Goal: Download file/media

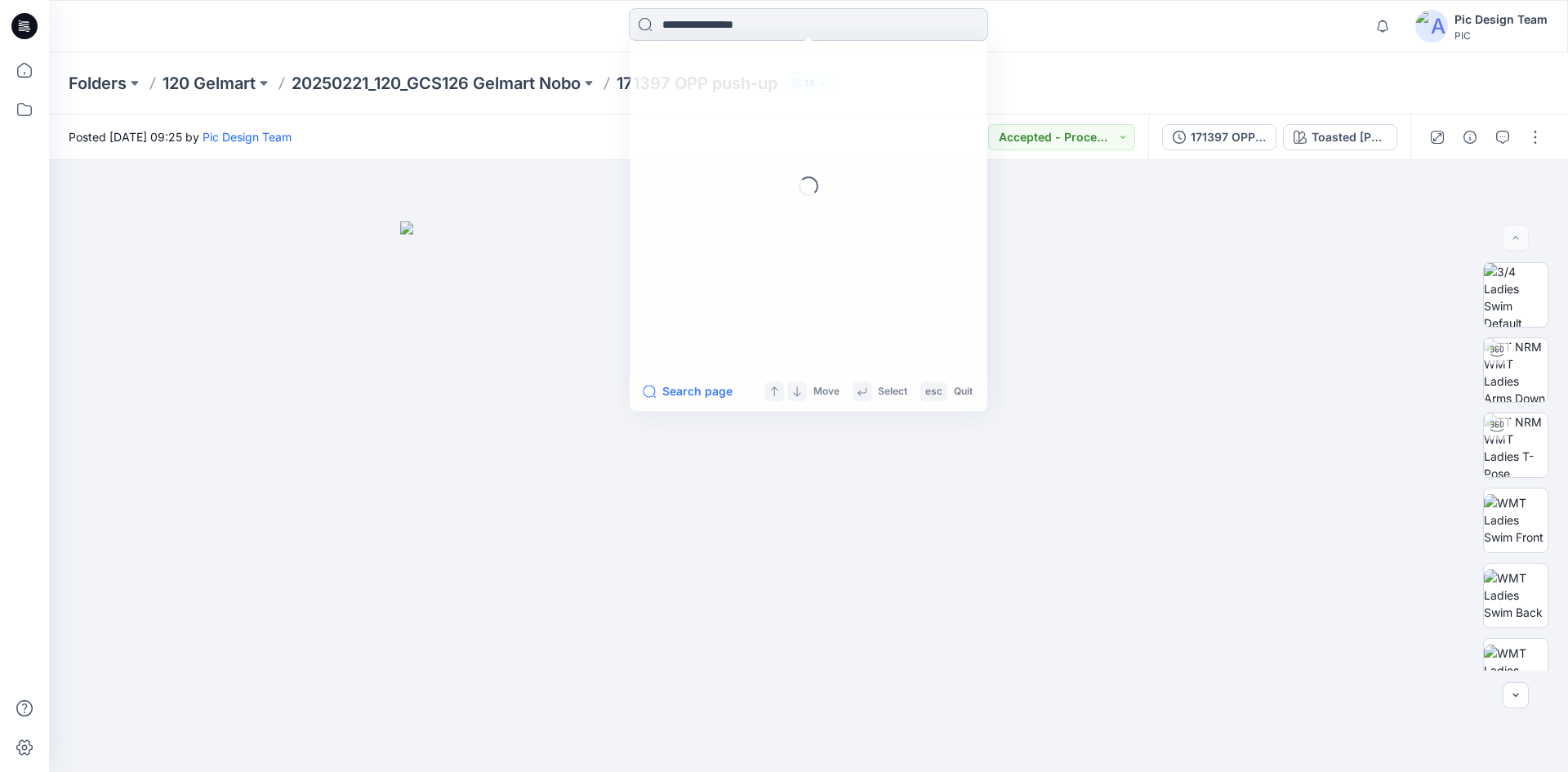
click at [642, 27] on input at bounding box center [809, 25] width 359 height 33
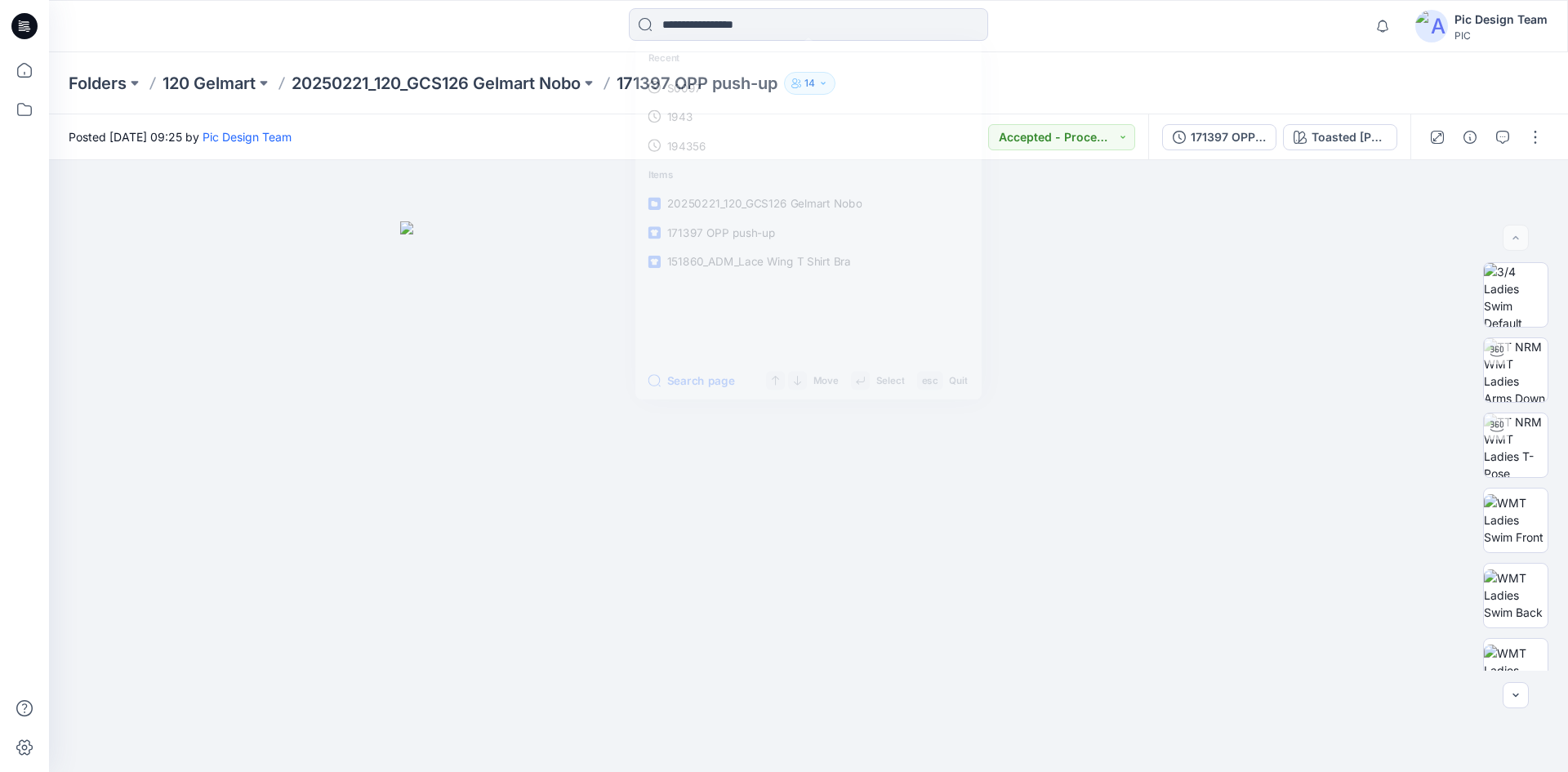
click at [571, 137] on div "Posted [DATE] 09:25 by Pic Design Team Accepted - Proceed to Retailer SZ" at bounding box center [599, 137] width 1099 height 45
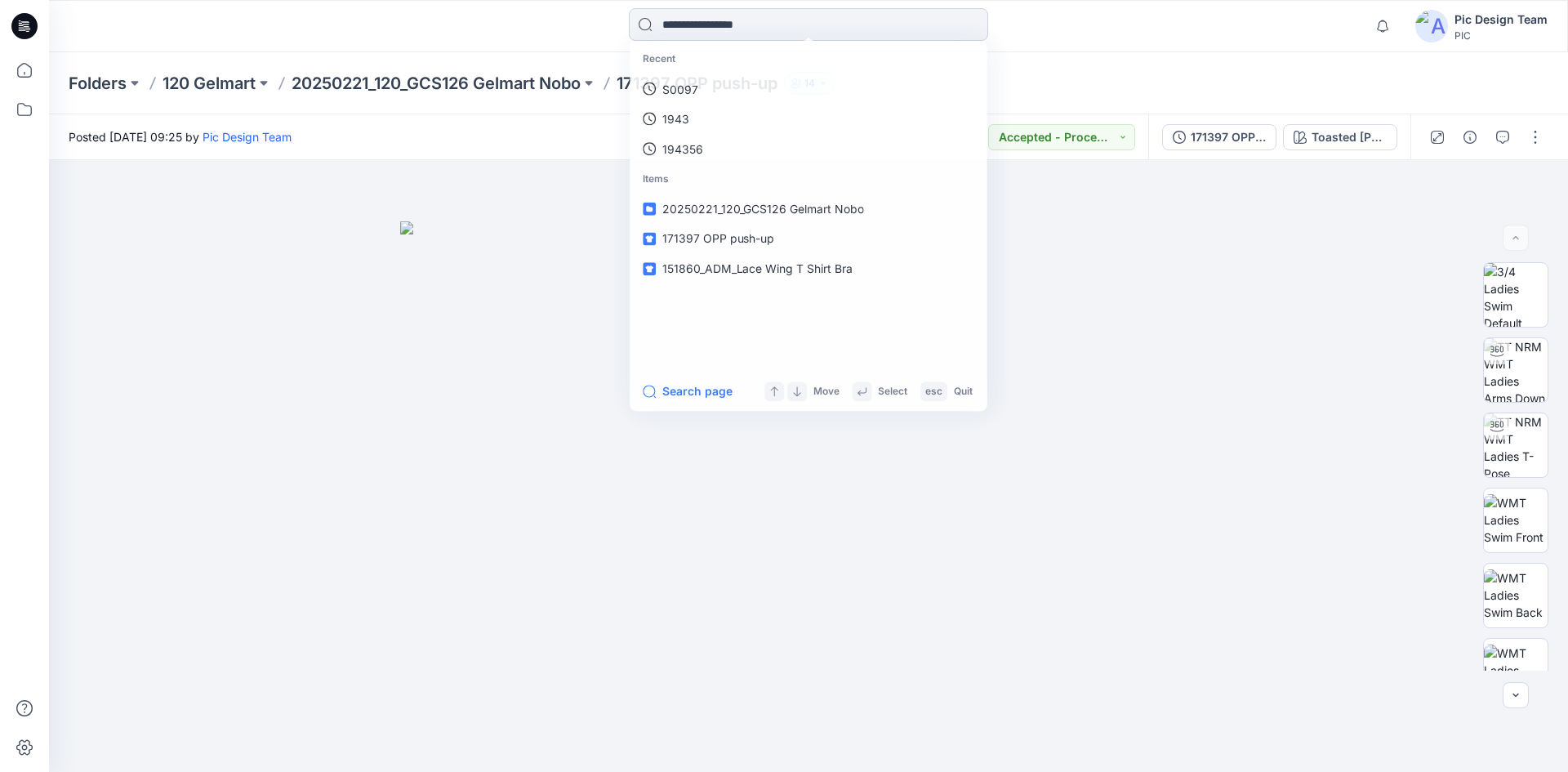
click at [699, 28] on input at bounding box center [809, 25] width 359 height 33
click at [750, 268] on span "151860_ADM_Lace Wing T Shirt Bra" at bounding box center [757, 269] width 191 height 14
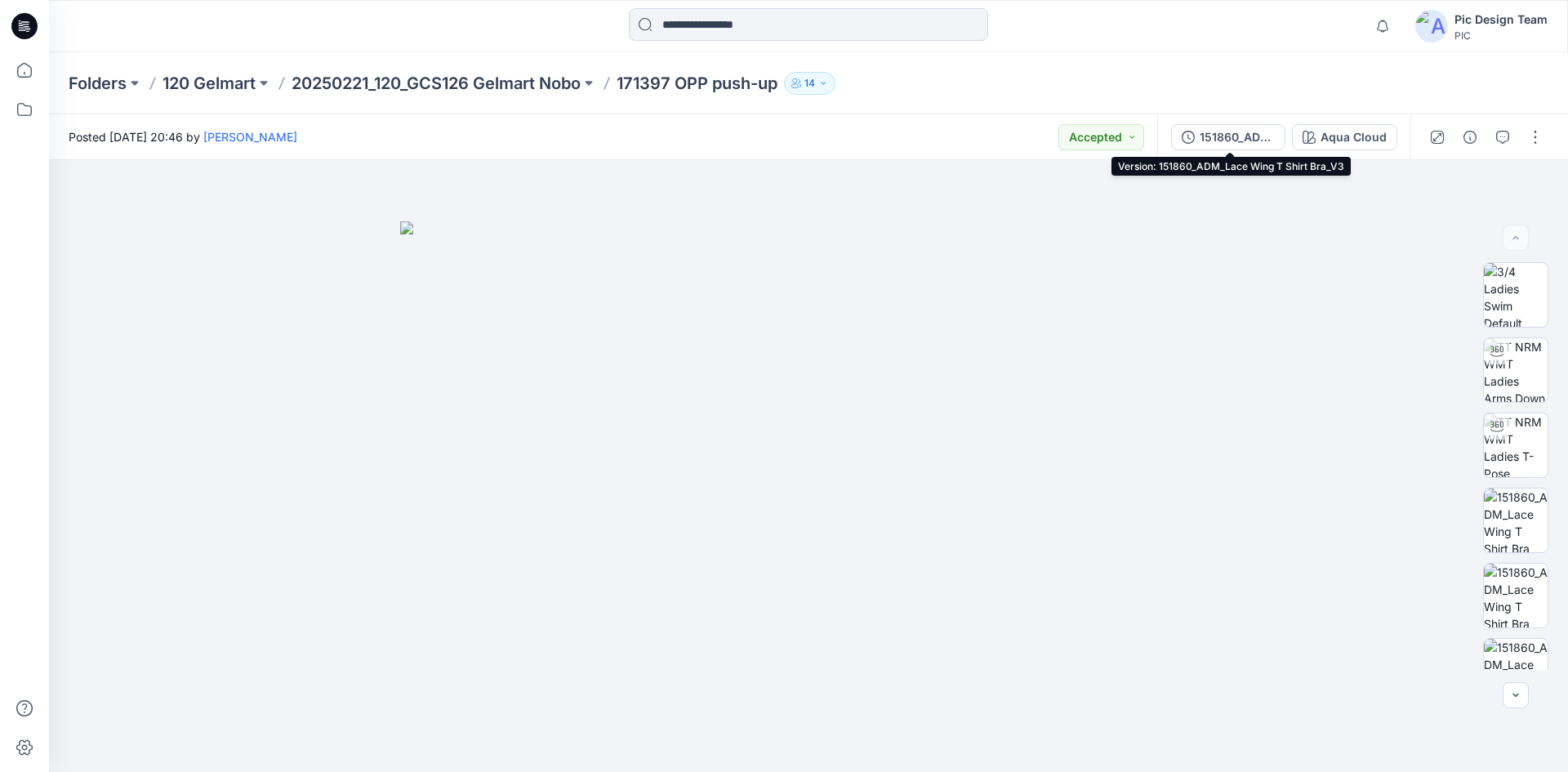
click at [1231, 141] on div "151860_ADM_Lace Wing T Shirt Bra_V3" at bounding box center [1237, 137] width 76 height 18
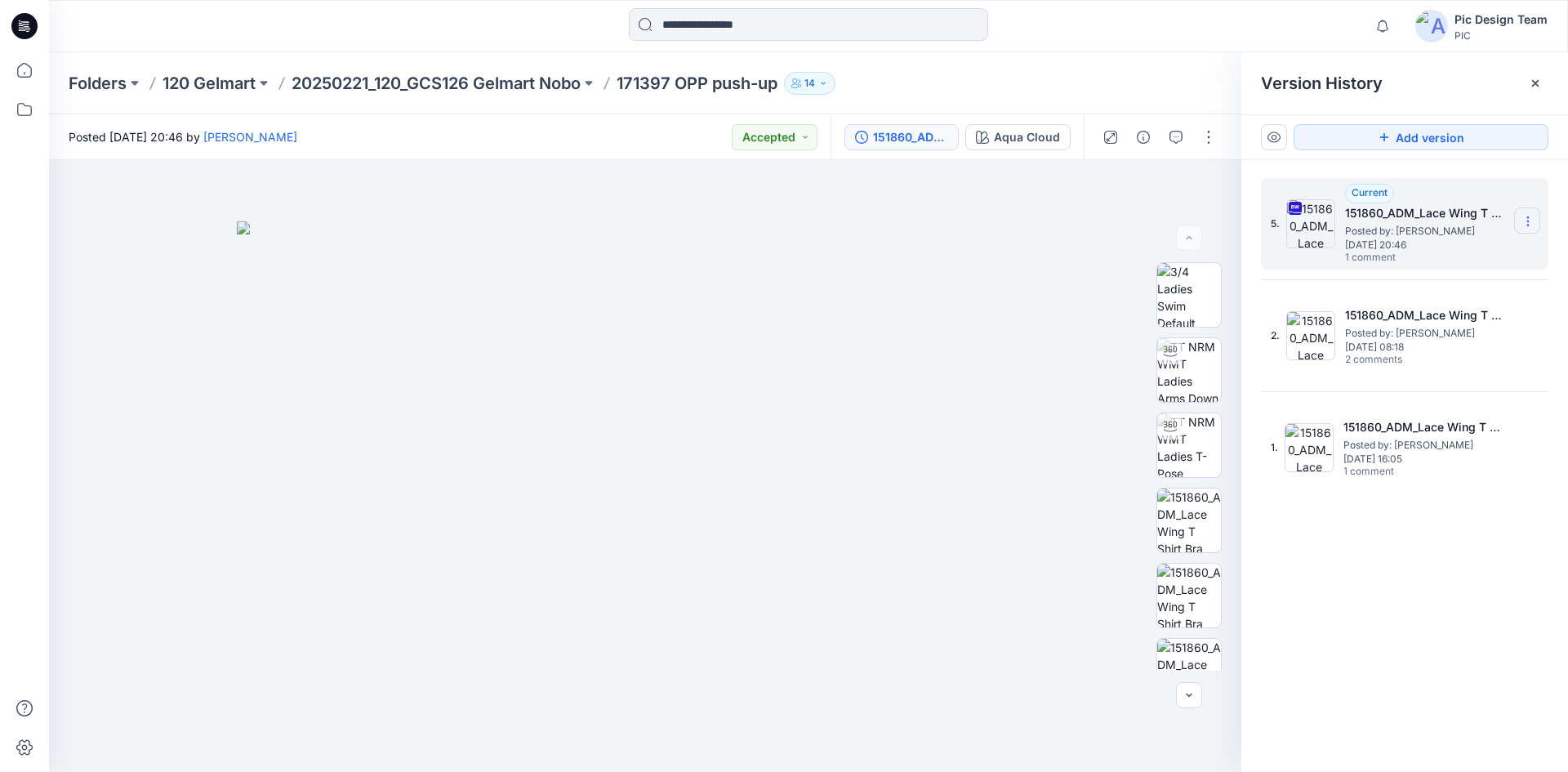
click at [1525, 220] on icon at bounding box center [1528, 221] width 13 height 13
click at [1433, 256] on span "Download Source BW File" at bounding box center [1445, 253] width 137 height 20
